Goal: Information Seeking & Learning: Learn about a topic

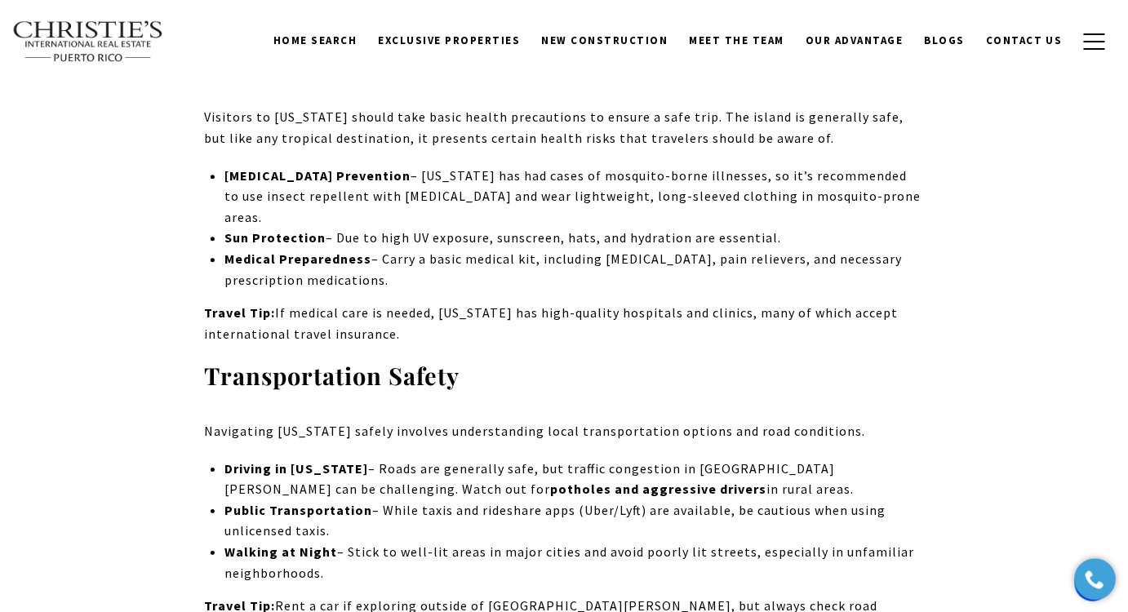
scroll to position [11725, 0]
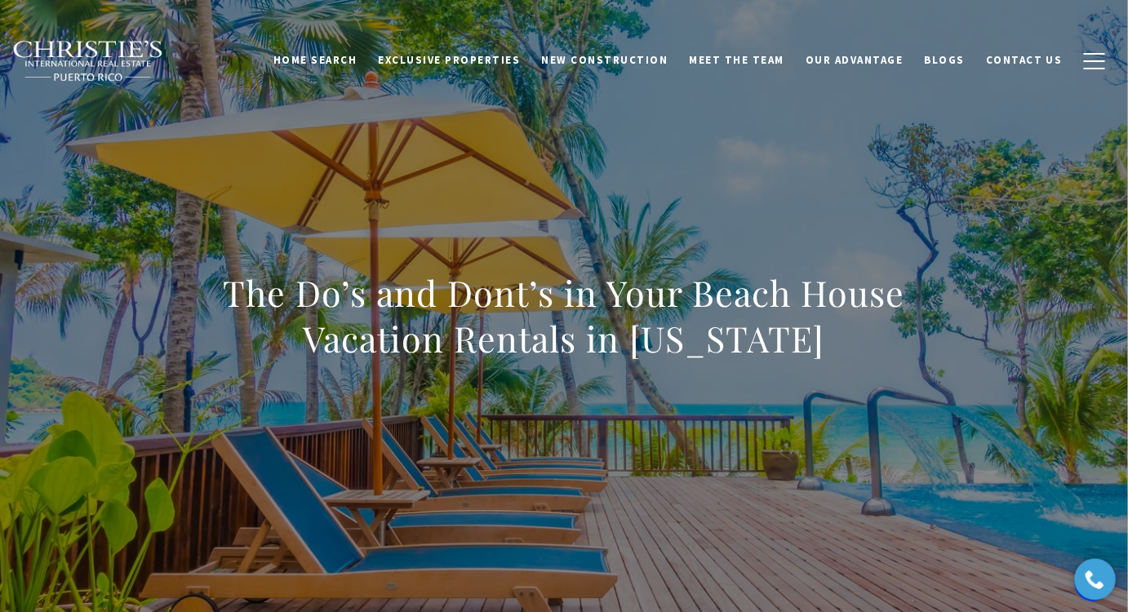
click at [576, 326] on h1 "The Do’s and Dont’s in Your Beach House Vacation Rentals in Puerto Rico" at bounding box center [564, 315] width 720 height 91
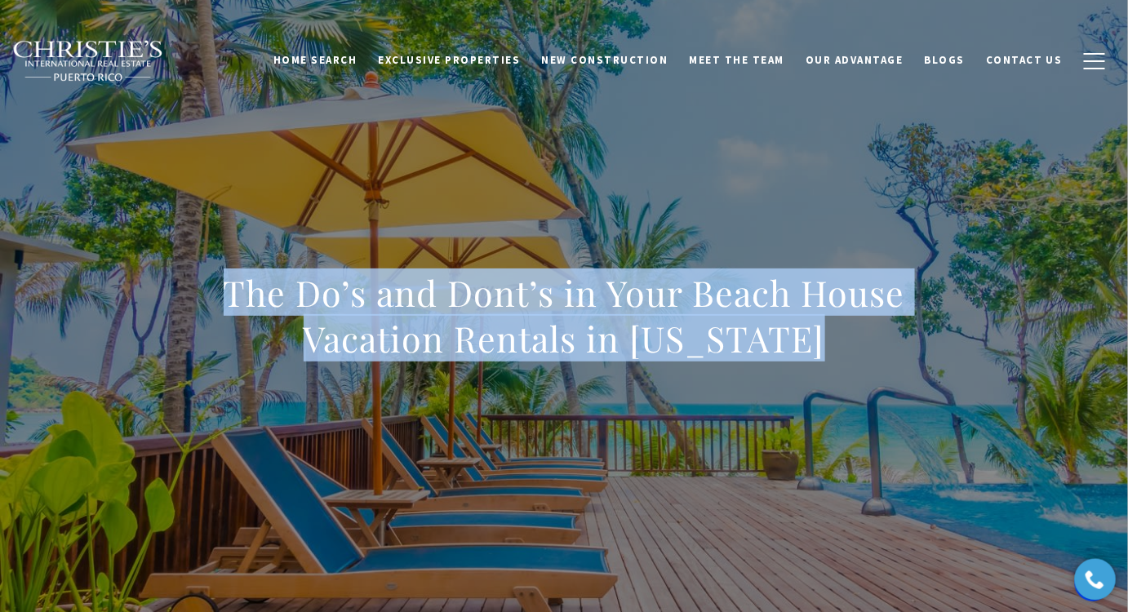
click at [576, 326] on h1 "The Do’s and Dont’s in Your Beach House Vacation Rentals in Puerto Rico" at bounding box center [564, 315] width 720 height 91
copy body "The Do’s and Dont’s in Your Beach House Vacation Rentals in Puerto Rico"
click at [678, 303] on h1 "The Do’s and Dont’s in Your Beach House Vacation Rentals in Puerto Rico" at bounding box center [564, 315] width 720 height 91
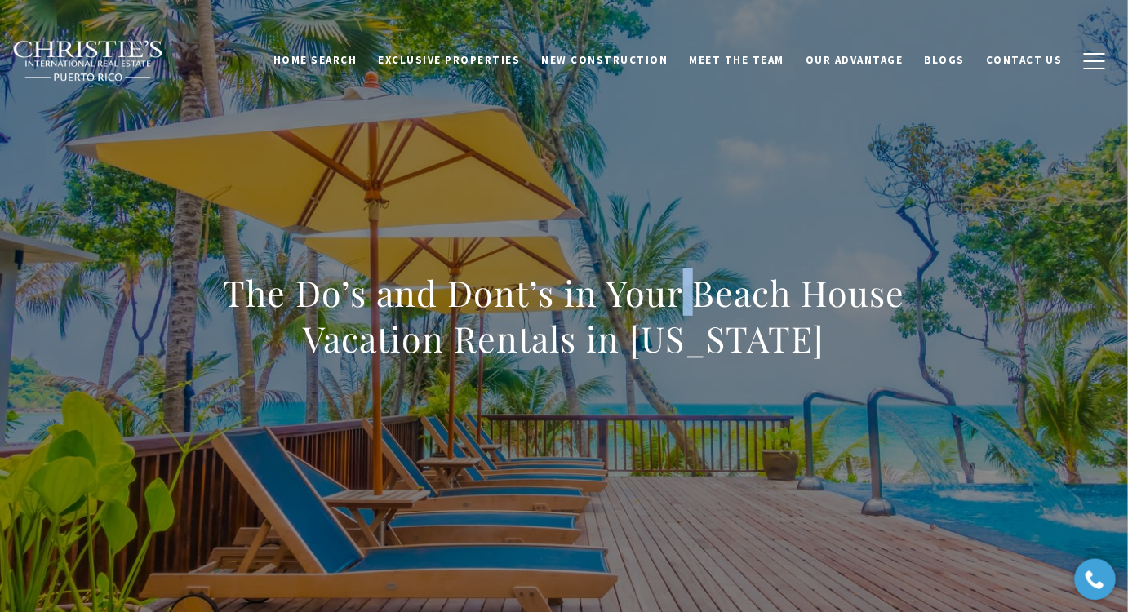
click at [679, 303] on h1 "The Do’s and Dont’s in Your Beach House Vacation Rentals in Puerto Rico" at bounding box center [564, 315] width 720 height 91
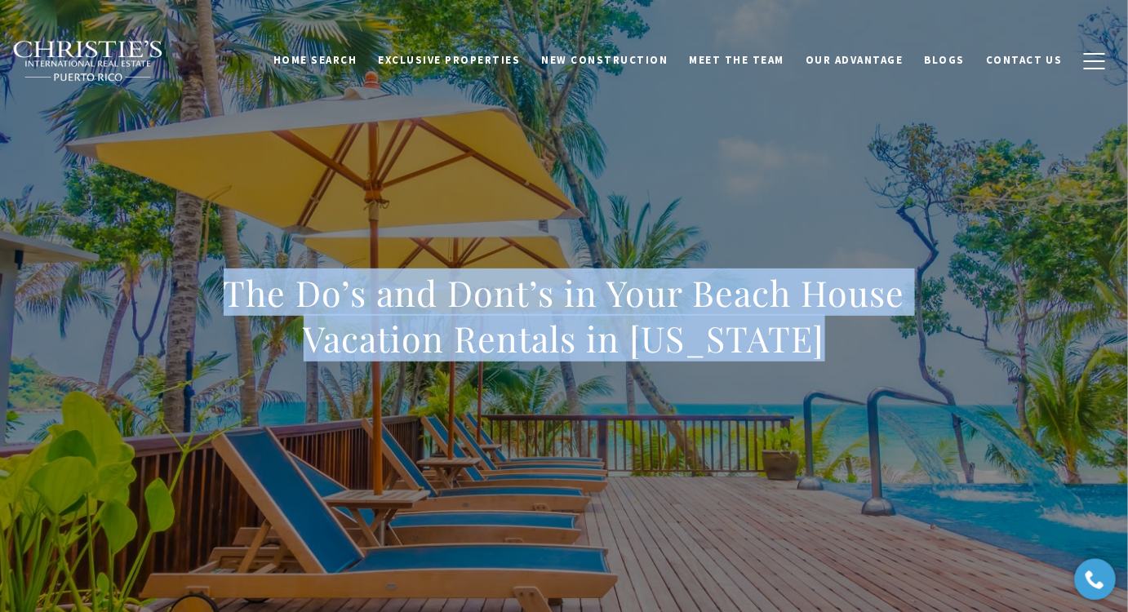
click at [679, 303] on h1 "The Do’s and Dont’s in Your Beach House Vacation Rentals in Puerto Rico" at bounding box center [564, 315] width 720 height 91
click at [516, 336] on h1 "The Do’s and Dont’s in Your Beach House Vacation Rentals in Puerto Rico" at bounding box center [564, 315] width 720 height 91
drag, startPoint x: 548, startPoint y: 200, endPoint x: 631, endPoint y: 22, distance: 196.5
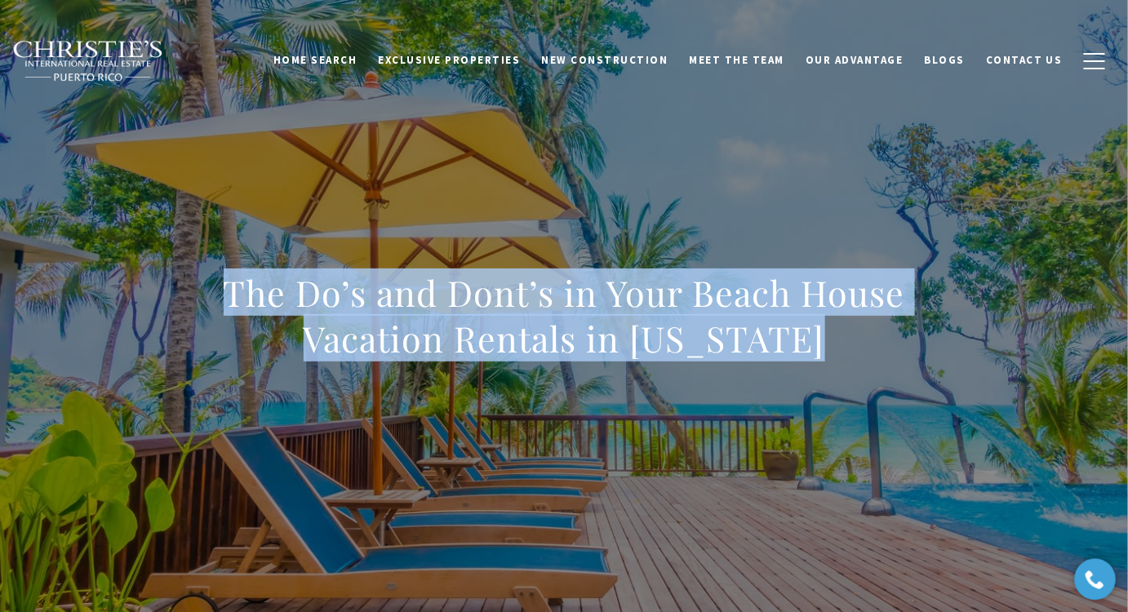
click at [549, 199] on div "The Do’s and Dont’s in Your Beach House Vacation Rentals in Puerto Rico" at bounding box center [564, 327] width 1128 height 490
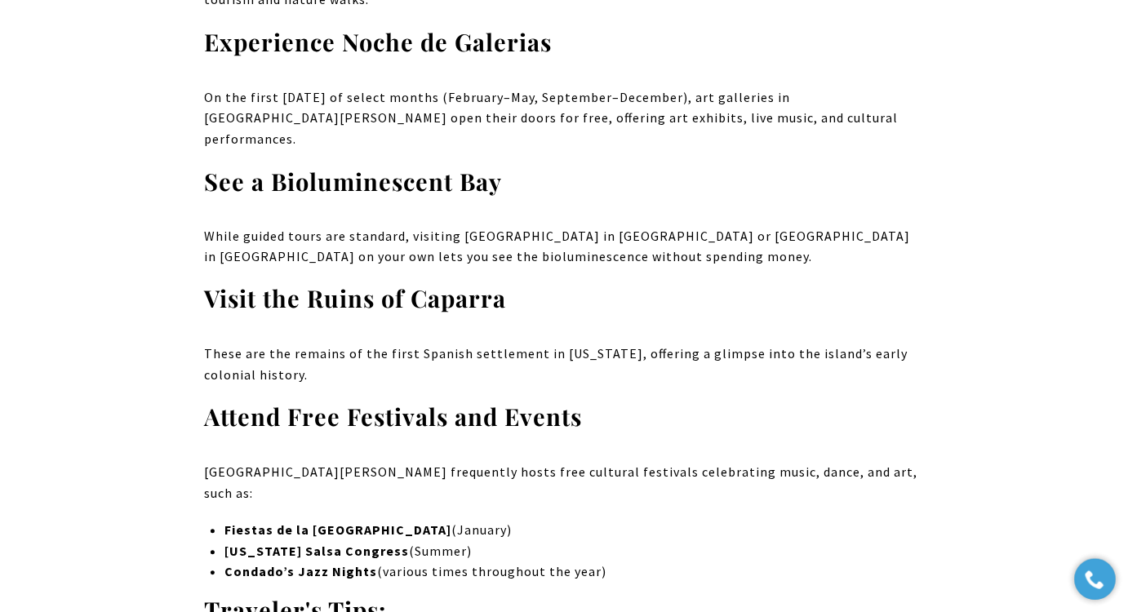
scroll to position [11213, 0]
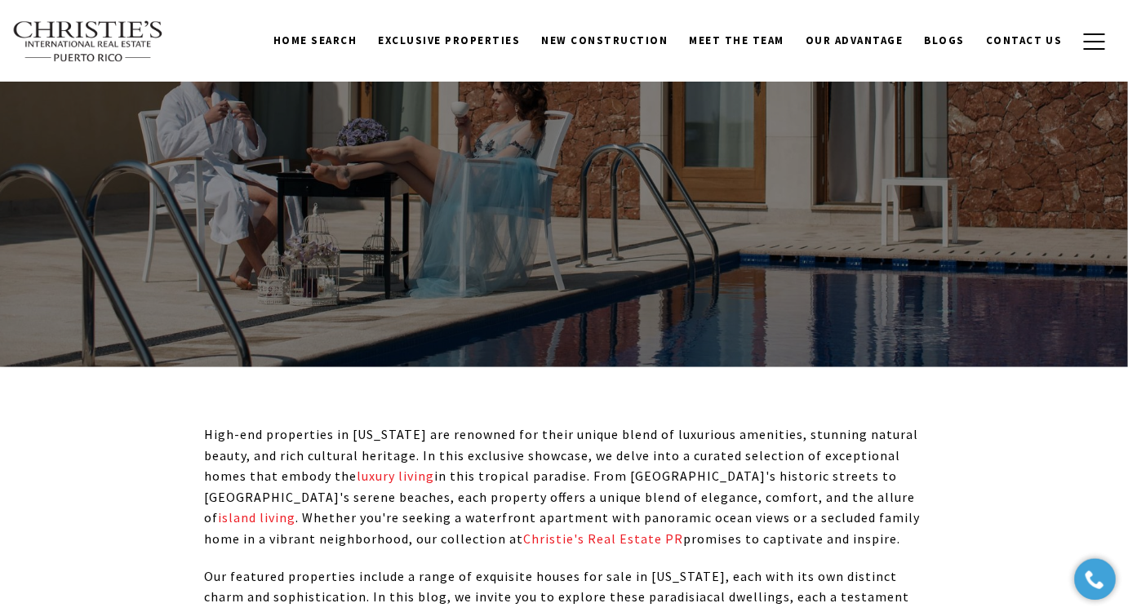
scroll to position [247, 0]
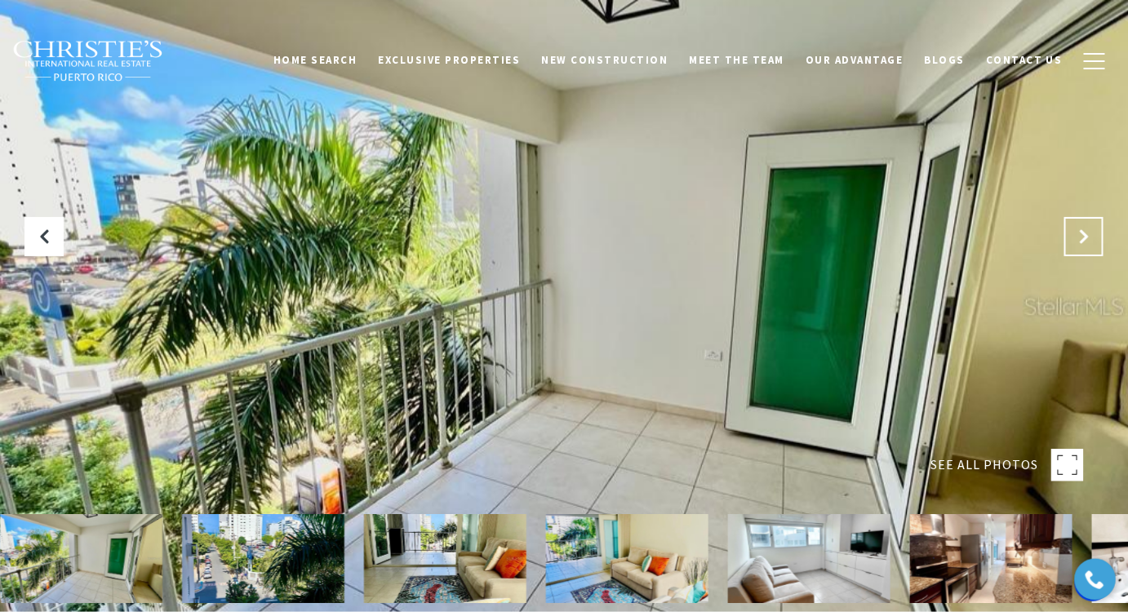
click at [1073, 242] on button "Next Slide" at bounding box center [1084, 236] width 39 height 39
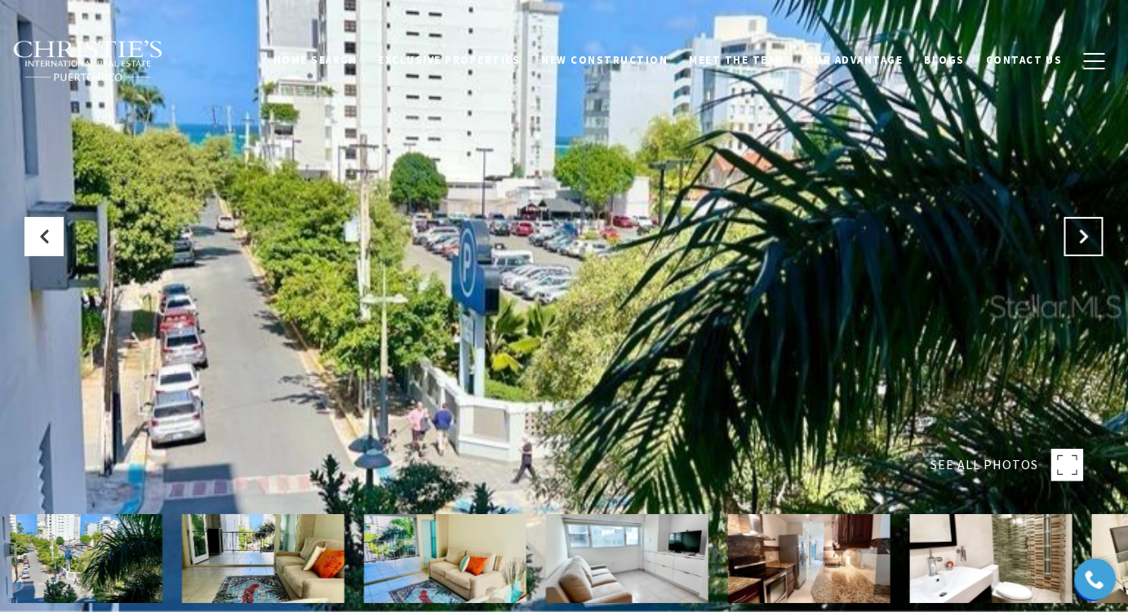
click at [1073, 242] on button "Next Slide" at bounding box center [1084, 236] width 39 height 39
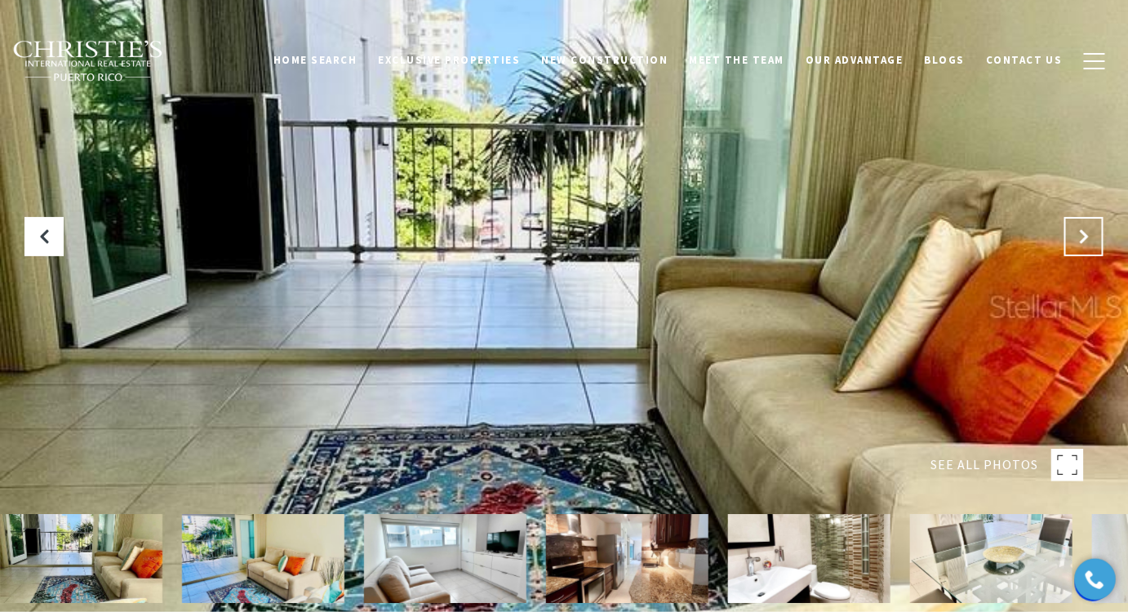
click at [1074, 242] on button "Next Slide" at bounding box center [1084, 236] width 39 height 39
click at [1075, 242] on button "Next Slide" at bounding box center [1084, 236] width 39 height 39
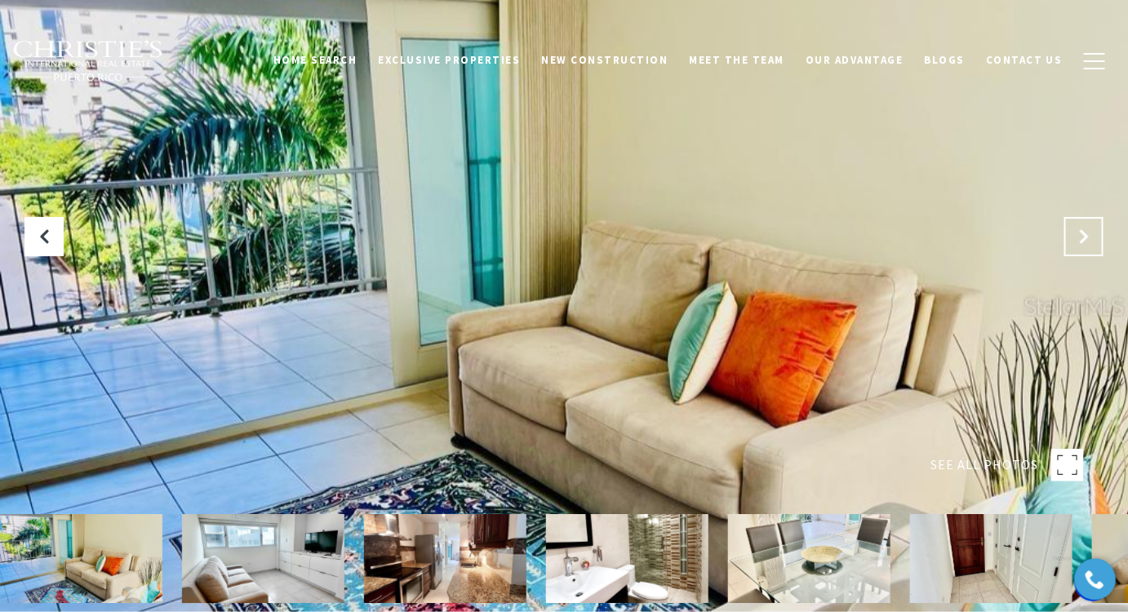
click at [1076, 242] on icon "Next Slide" at bounding box center [1084, 237] width 16 height 16
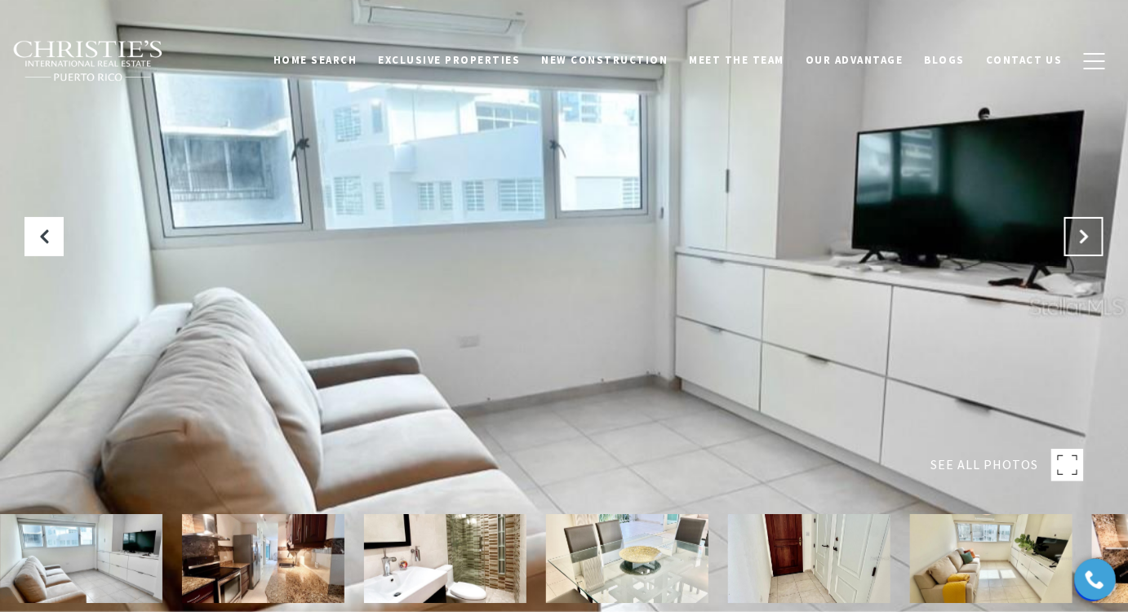
click at [1076, 242] on icon "Next Slide" at bounding box center [1084, 237] width 16 height 16
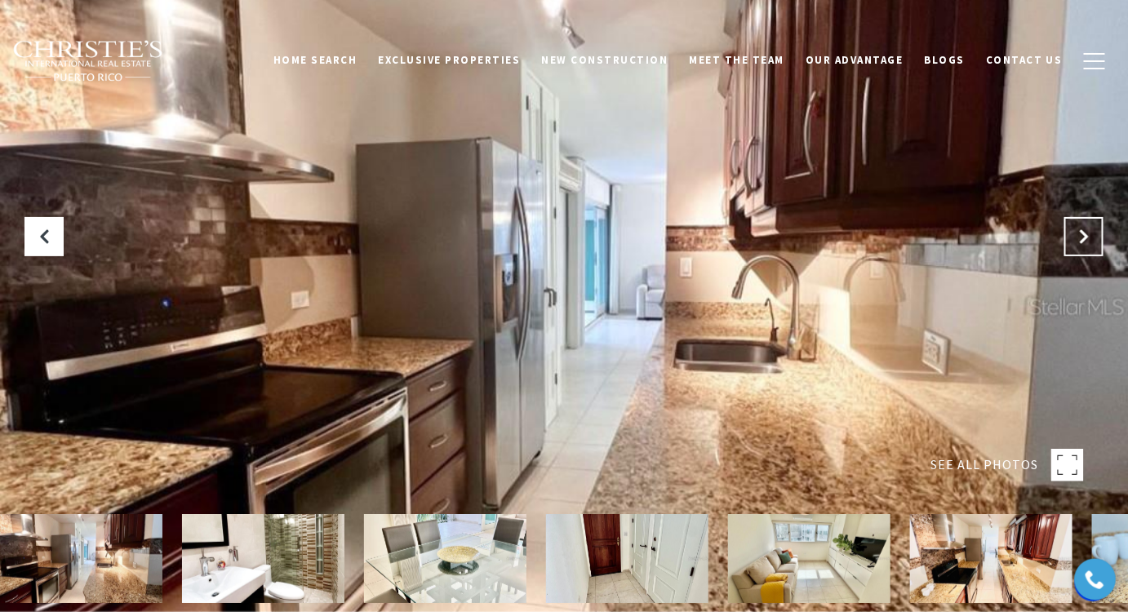
click at [1078, 241] on icon "Next Slide" at bounding box center [1084, 237] width 16 height 16
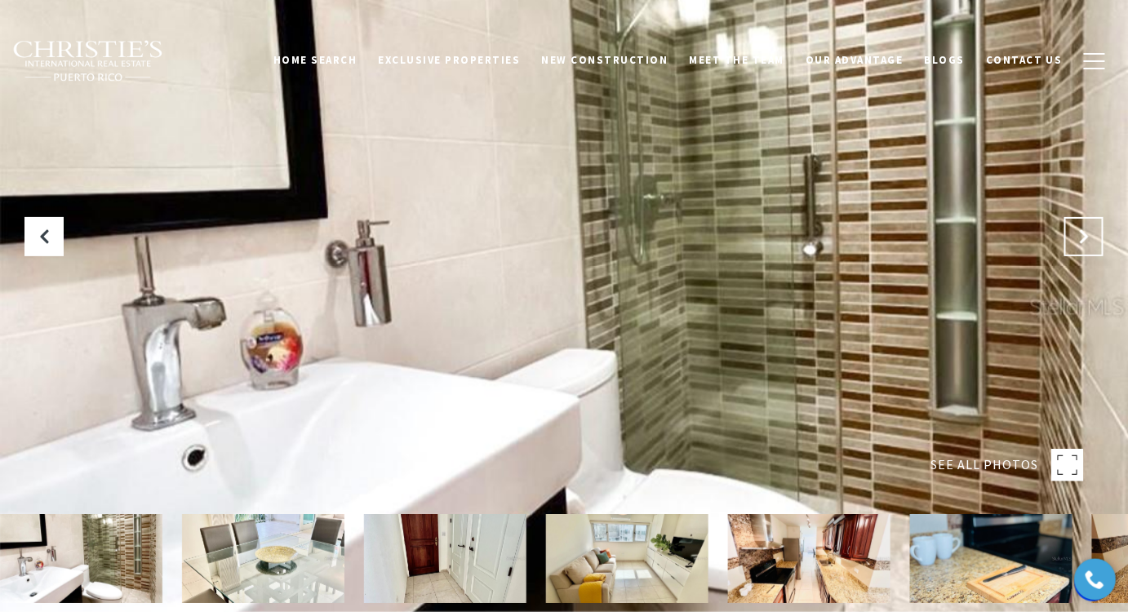
click at [1078, 241] on icon "Next Slide" at bounding box center [1084, 237] width 16 height 16
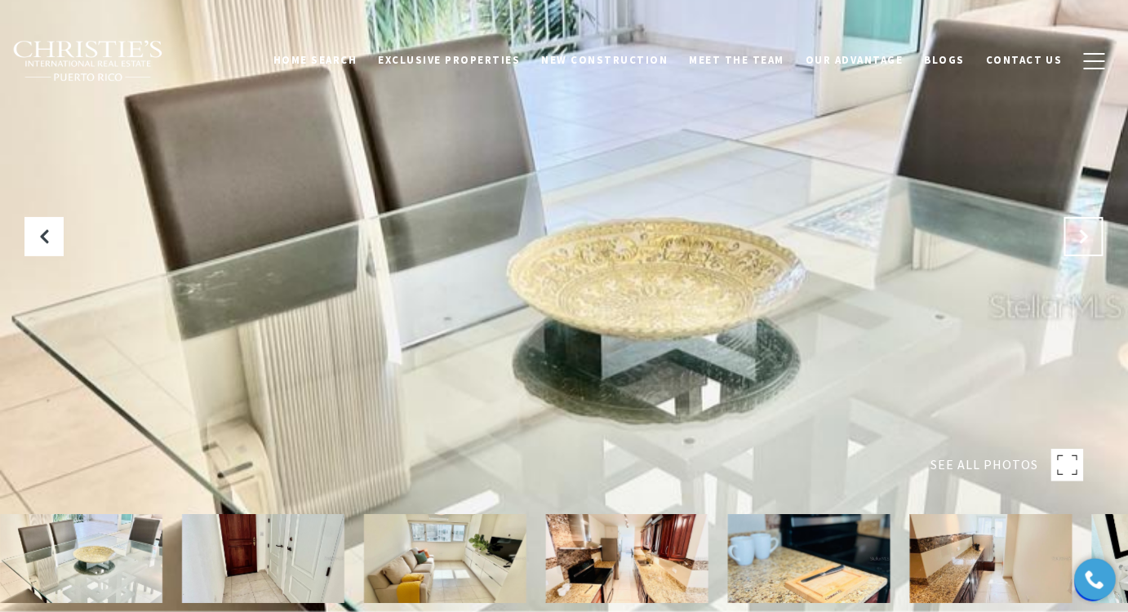
click at [1078, 240] on icon "Next Slide" at bounding box center [1084, 237] width 16 height 16
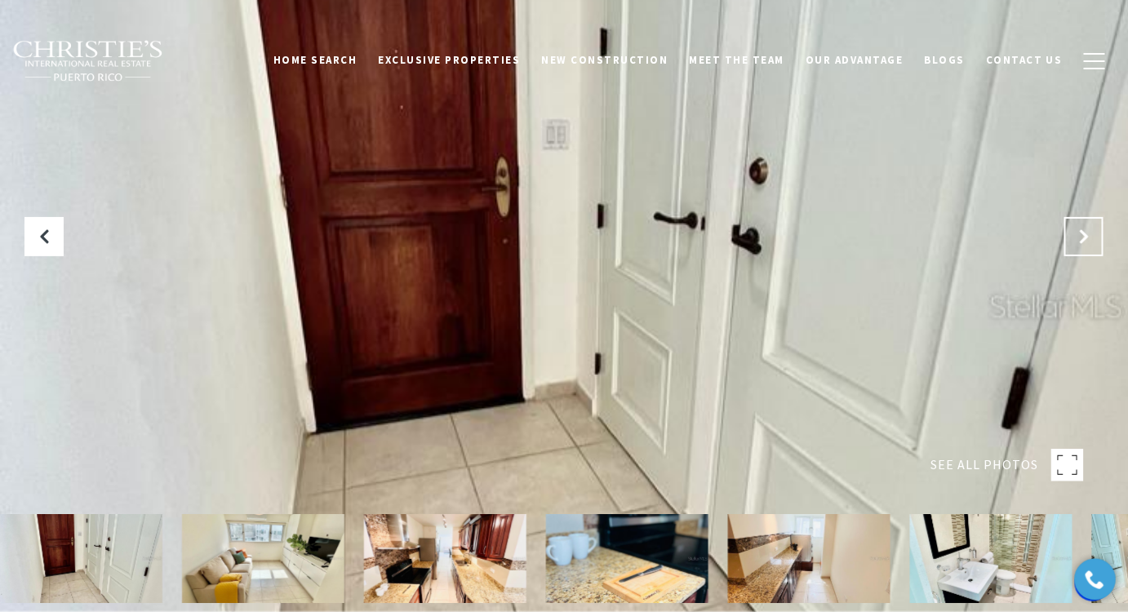
click at [1078, 240] on icon "Next Slide" at bounding box center [1084, 237] width 16 height 16
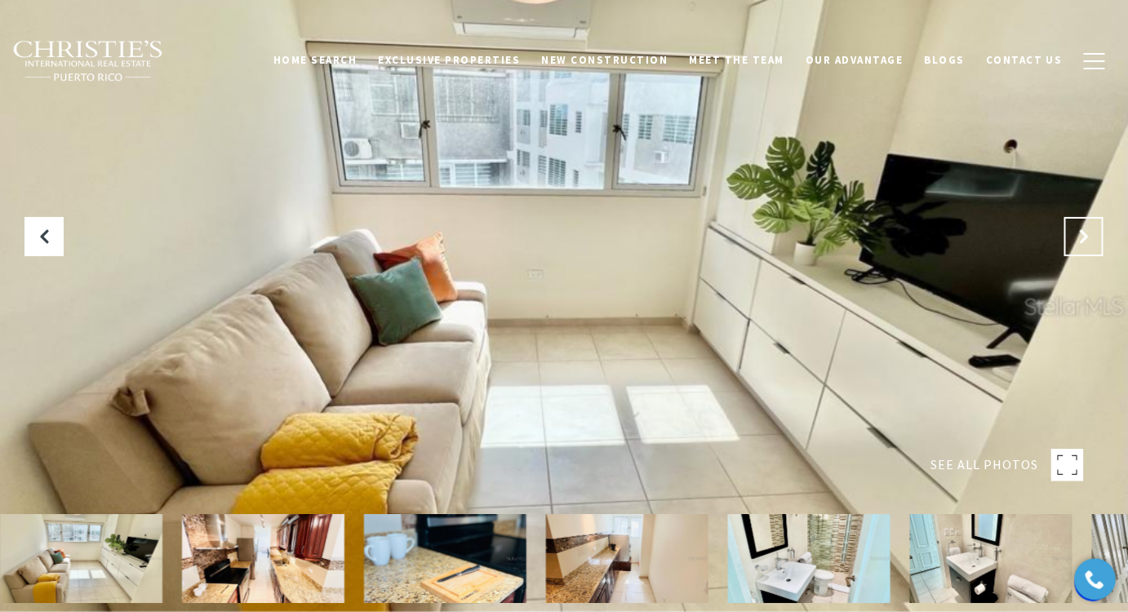
click at [1078, 240] on icon "Next Slide" at bounding box center [1084, 237] width 16 height 16
